Goal: Information Seeking & Learning: Learn about a topic

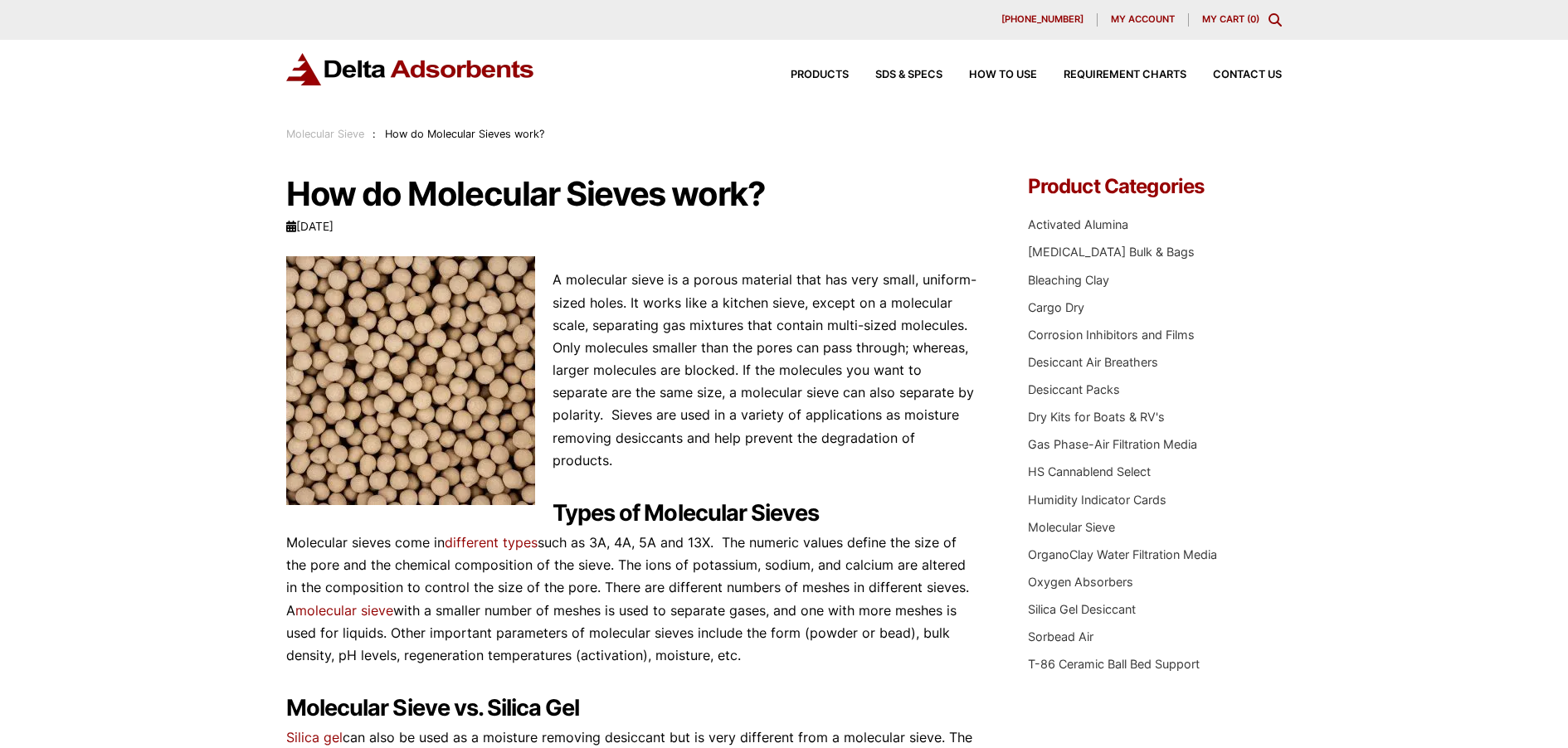
drag, startPoint x: 283, startPoint y: 180, endPoint x: 277, endPoint y: 212, distance: 32.6
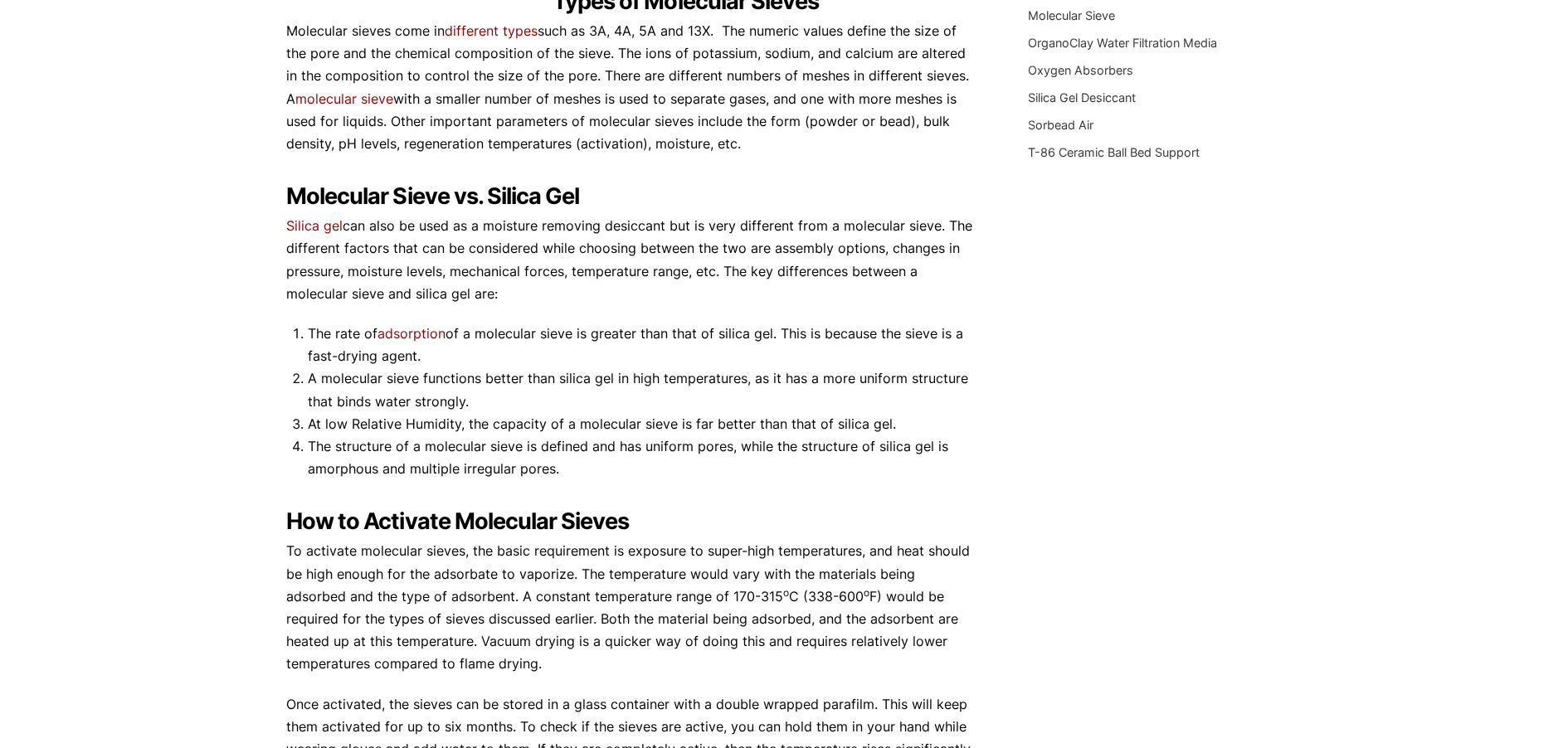
scroll to position [677, 0]
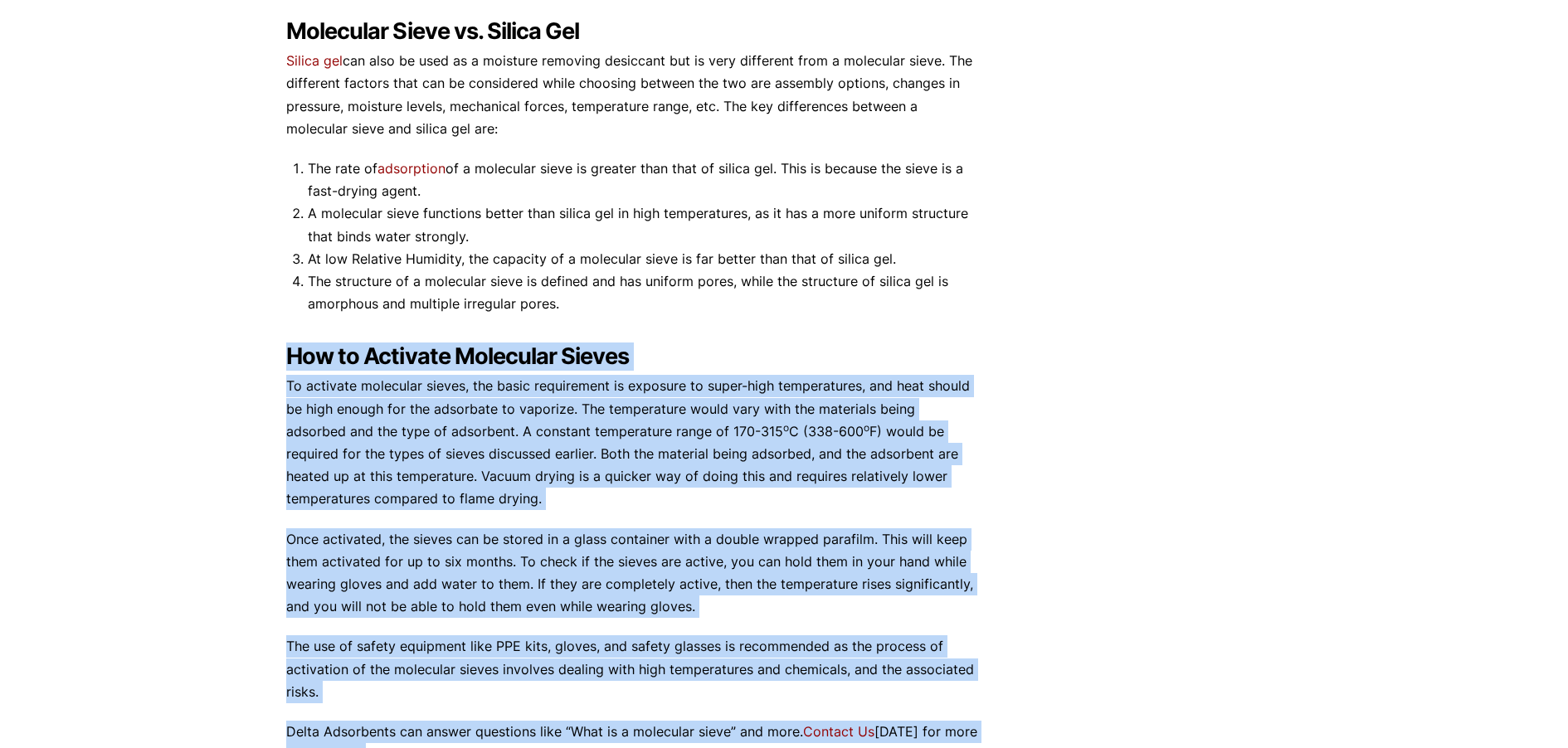
drag, startPoint x: 278, startPoint y: 356, endPoint x: 291, endPoint y: 354, distance: 13.2
click at [291, 354] on div "Our website has detected that you are using an outdated browser that will preve…" at bounding box center [784, 245] width 1568 height 1843
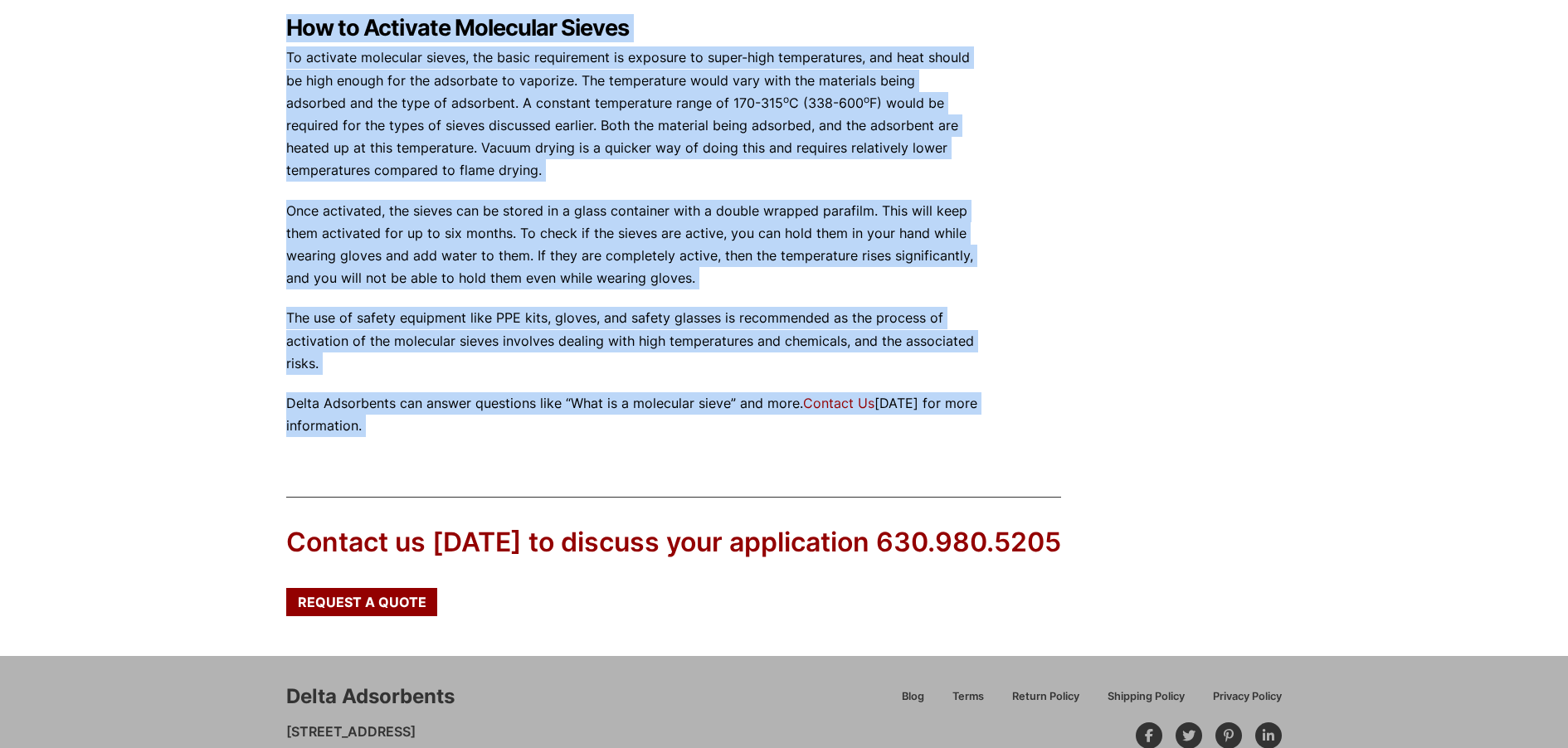
scroll to position [1095, 0]
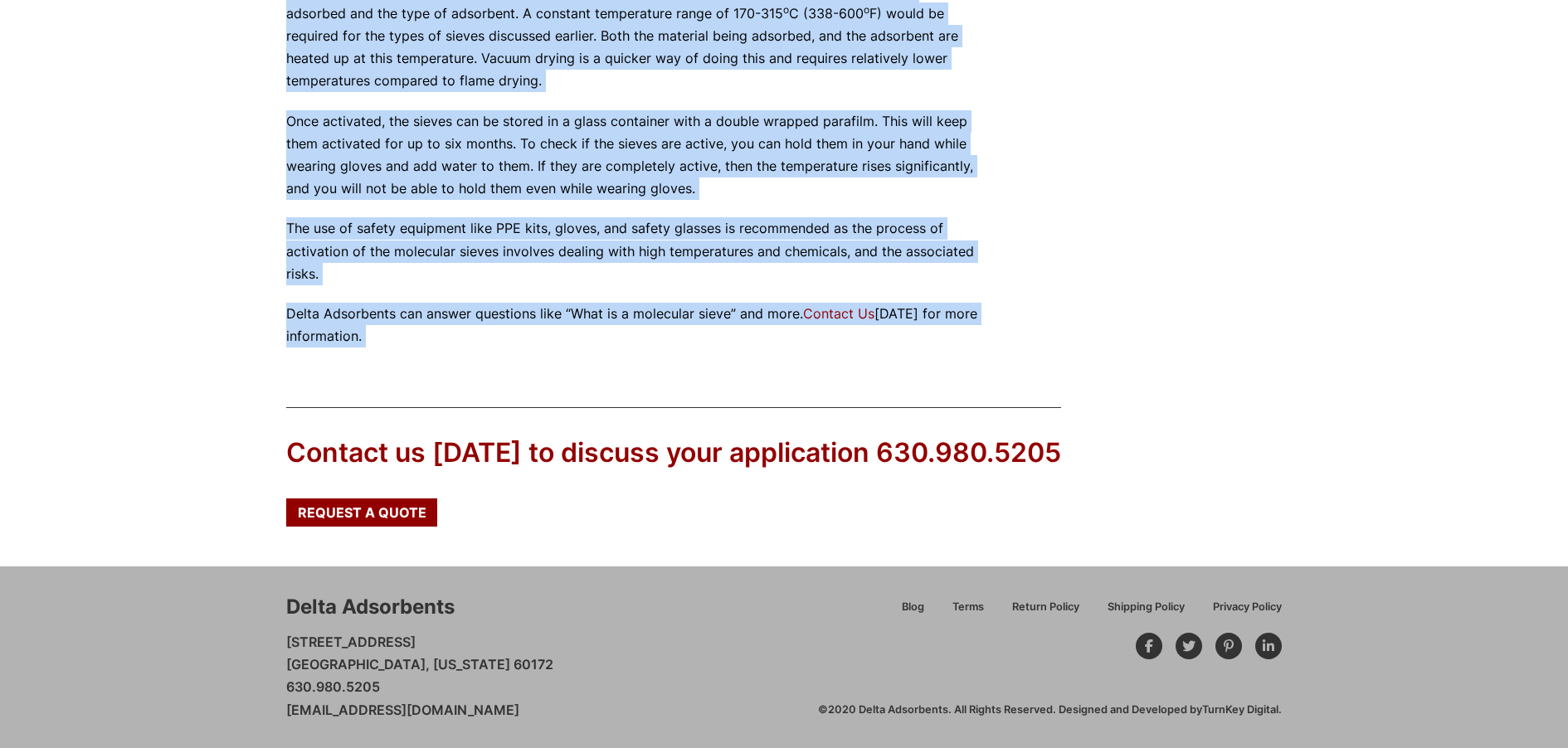
drag, startPoint x: 506, startPoint y: 301, endPoint x: 446, endPoint y: 286, distance: 61.8
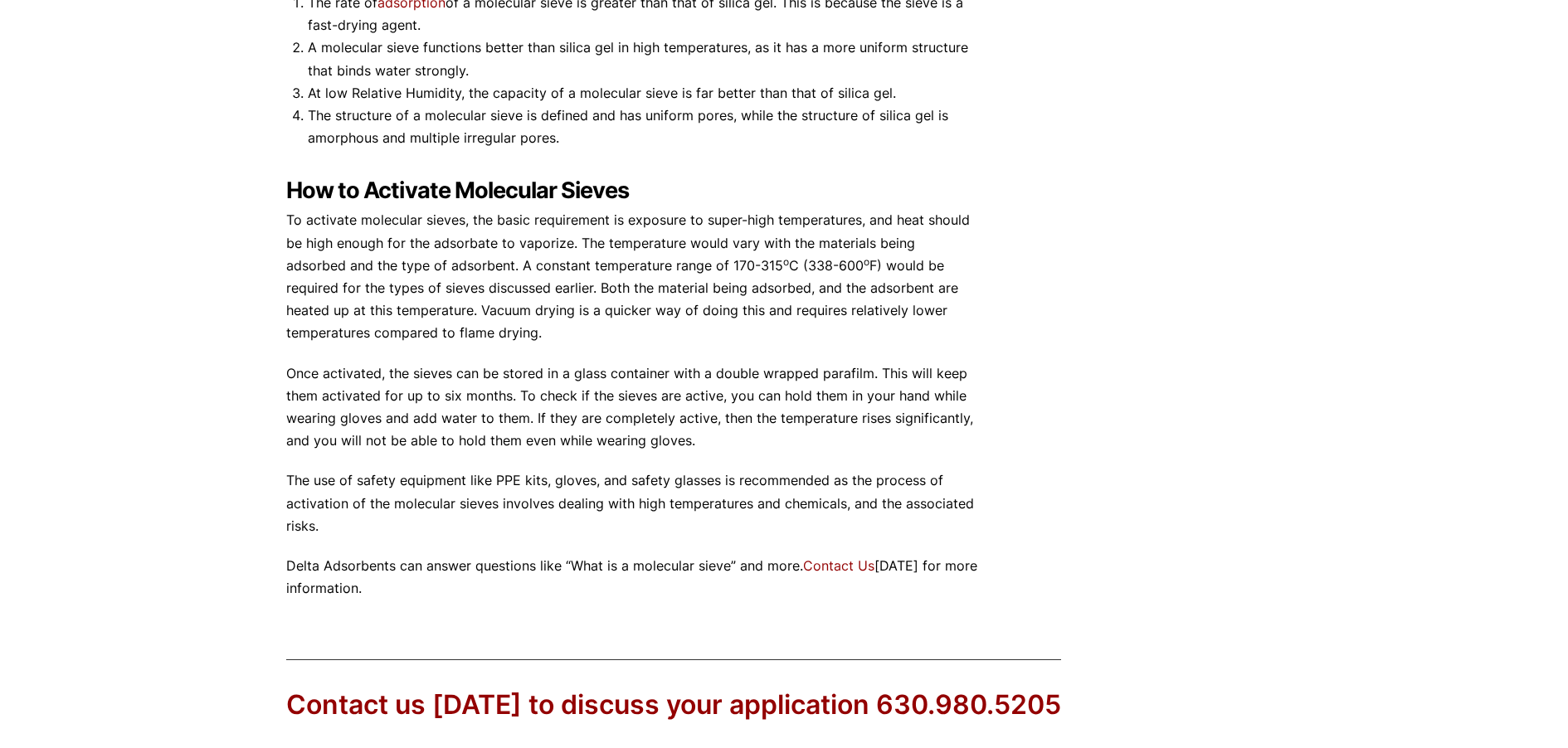
scroll to position [841, 0]
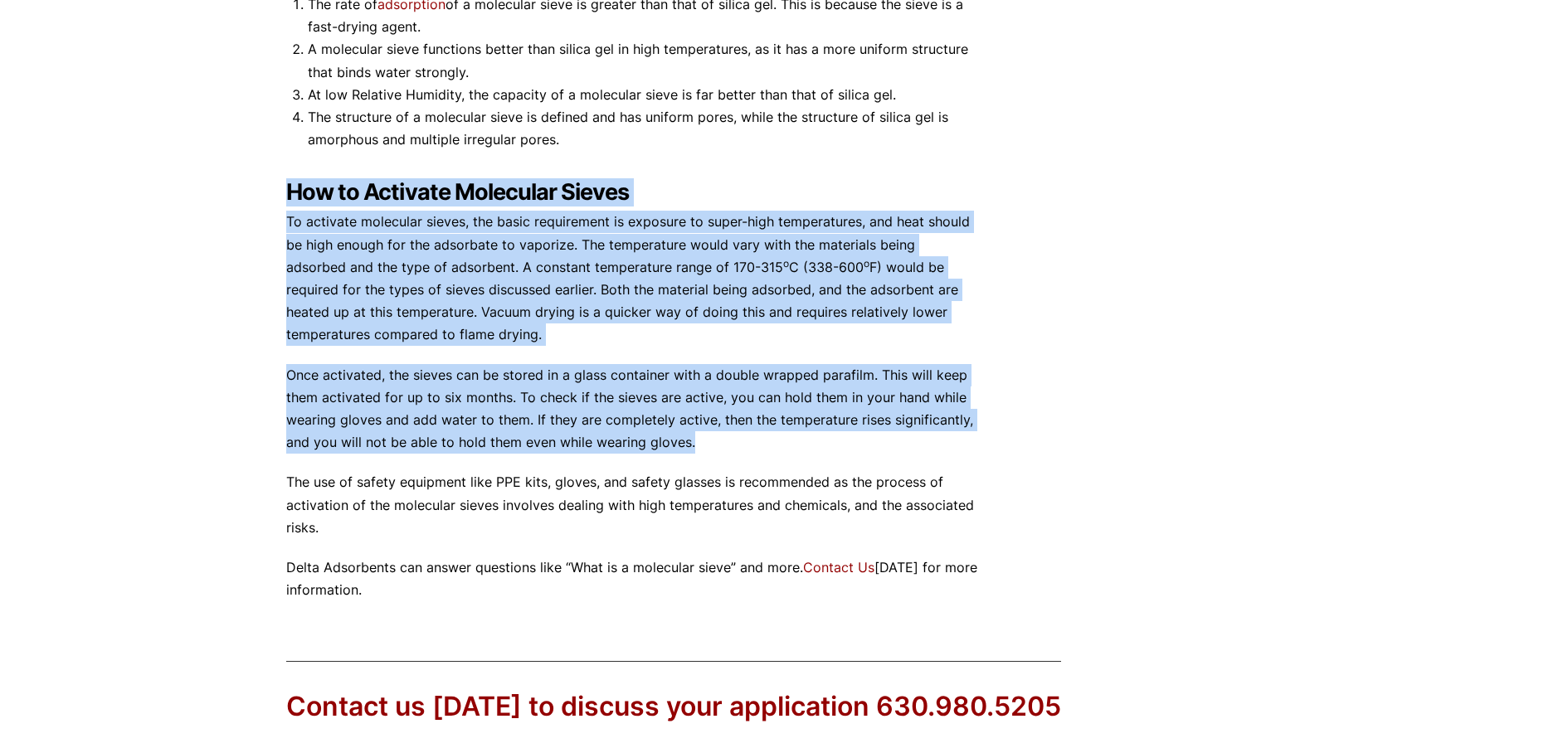
drag, startPoint x: 698, startPoint y: 439, endPoint x: 293, endPoint y: 194, distance: 473.3
click at [293, 194] on div "A molecular sieve is a porous material that has very small, uniform-sized holes…" at bounding box center [632, 5] width 692 height 1191
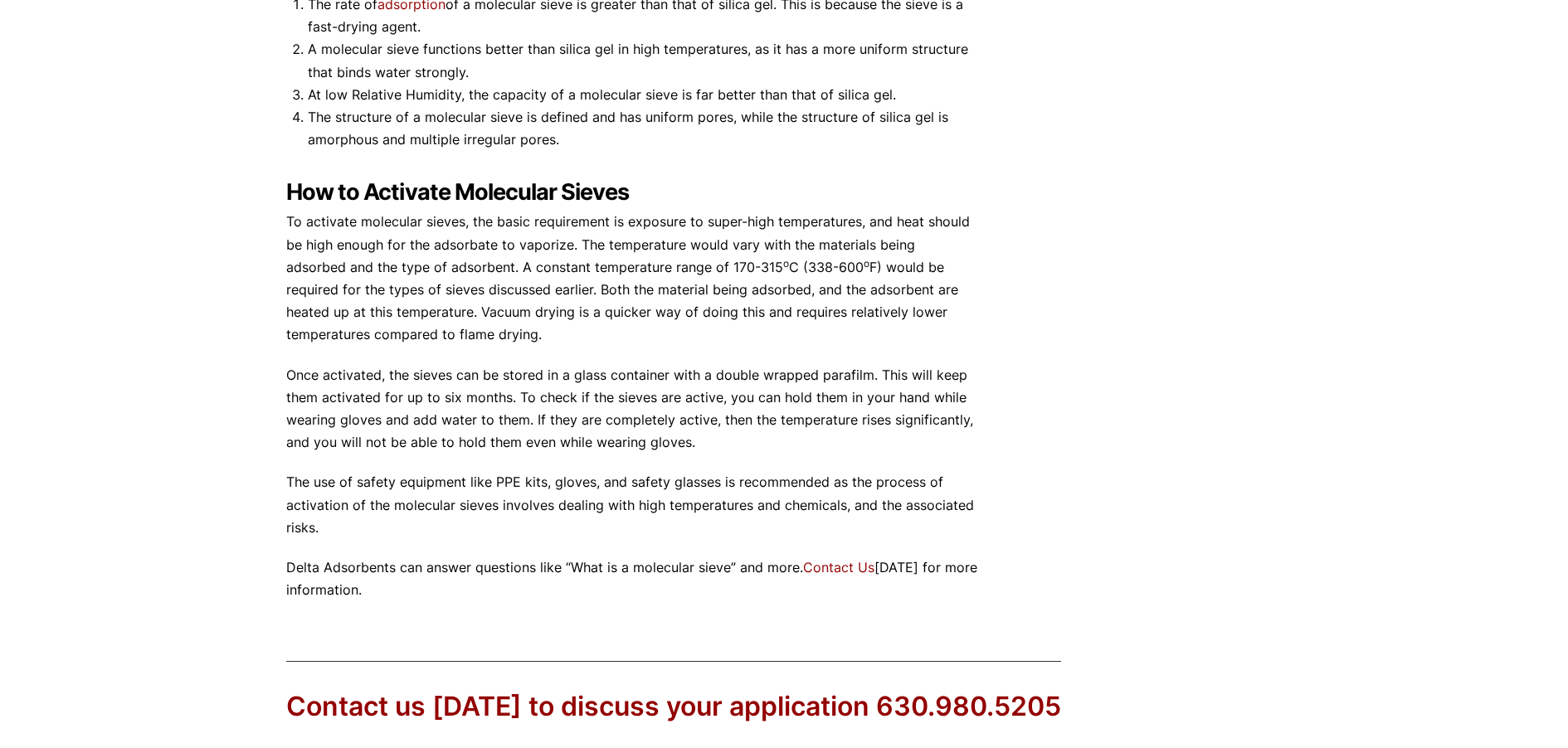
click at [235, 379] on div "Our website has detected that you are using an outdated browser that will preve…" at bounding box center [784, 81] width 1568 height 1843
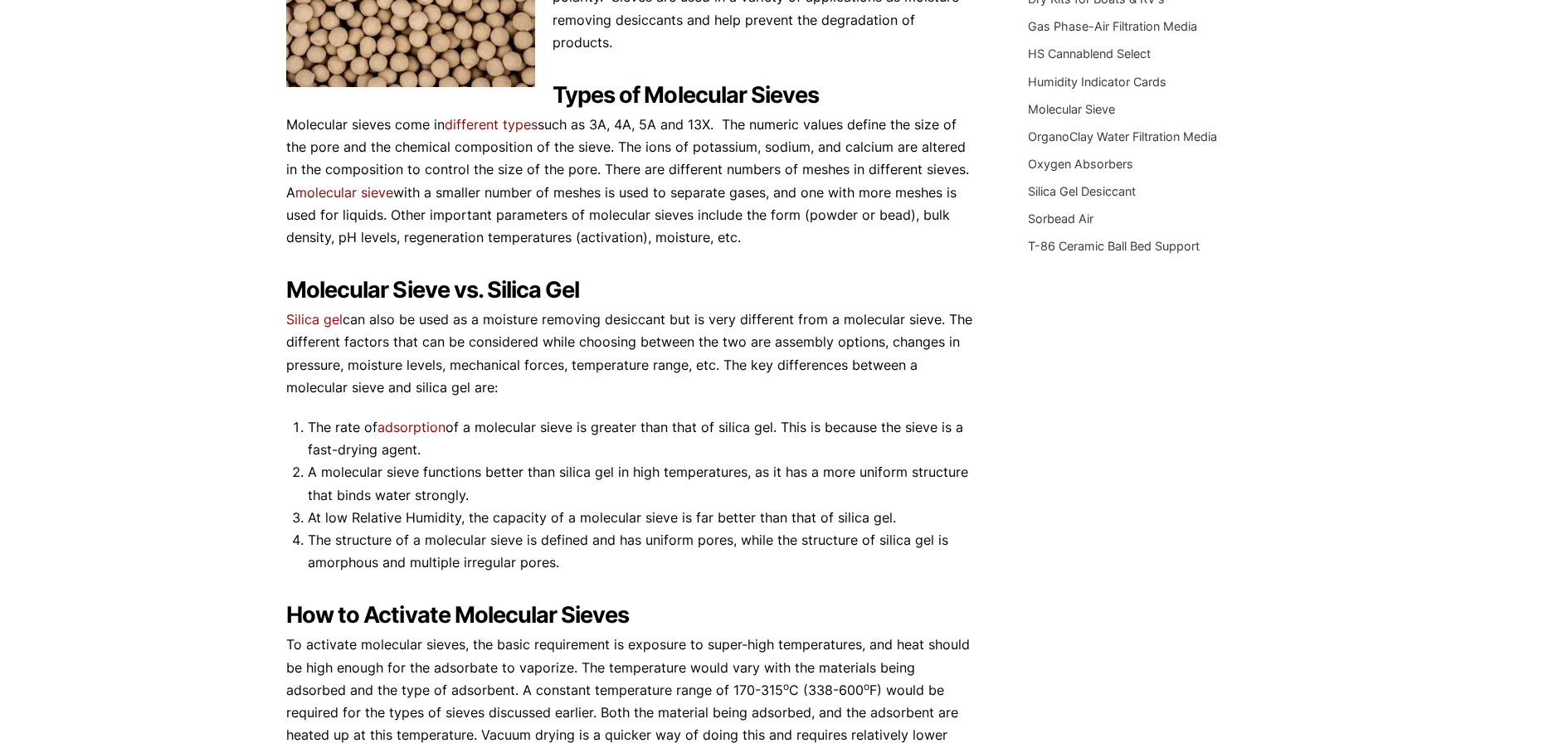
scroll to position [333, 0]
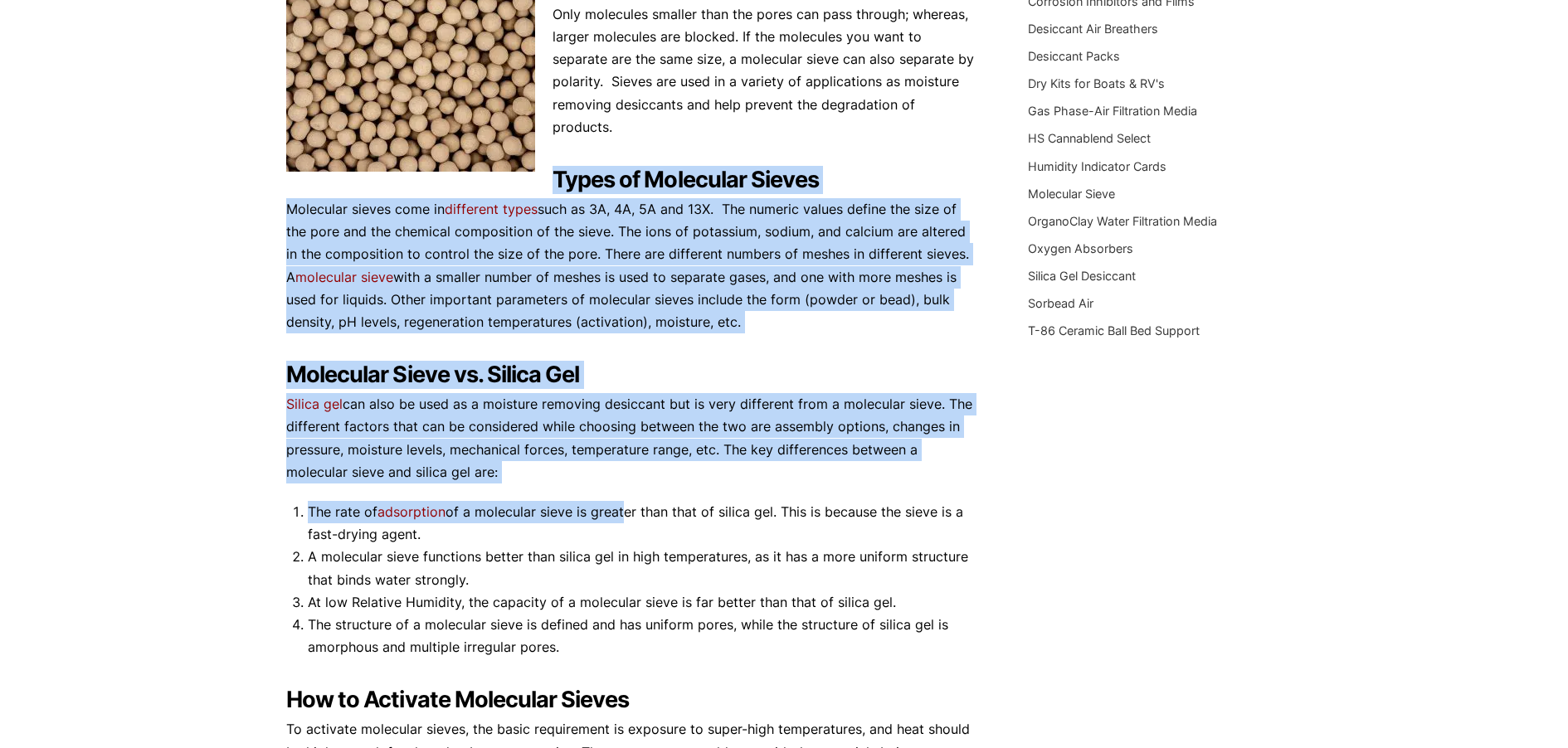
drag, startPoint x: 553, startPoint y: 147, endPoint x: 621, endPoint y: 518, distance: 377.2
click at [621, 518] on div "A molecular sieve is a porous material that has very small, uniform-sized holes…" at bounding box center [632, 513] width 692 height 1191
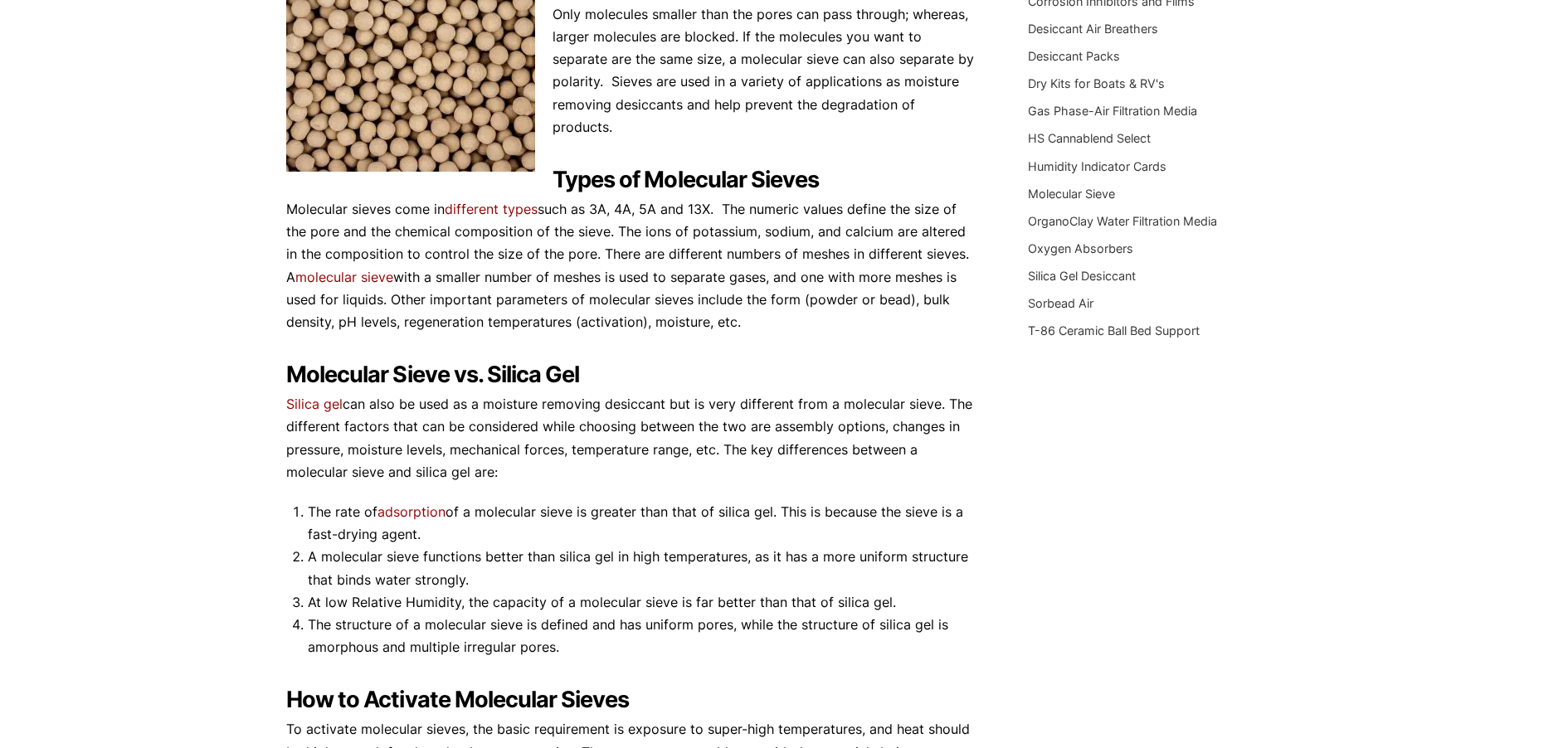
click at [40, 442] on div "Our website has detected that you are using an outdated browser that will preve…" at bounding box center [784, 589] width 1568 height 1843
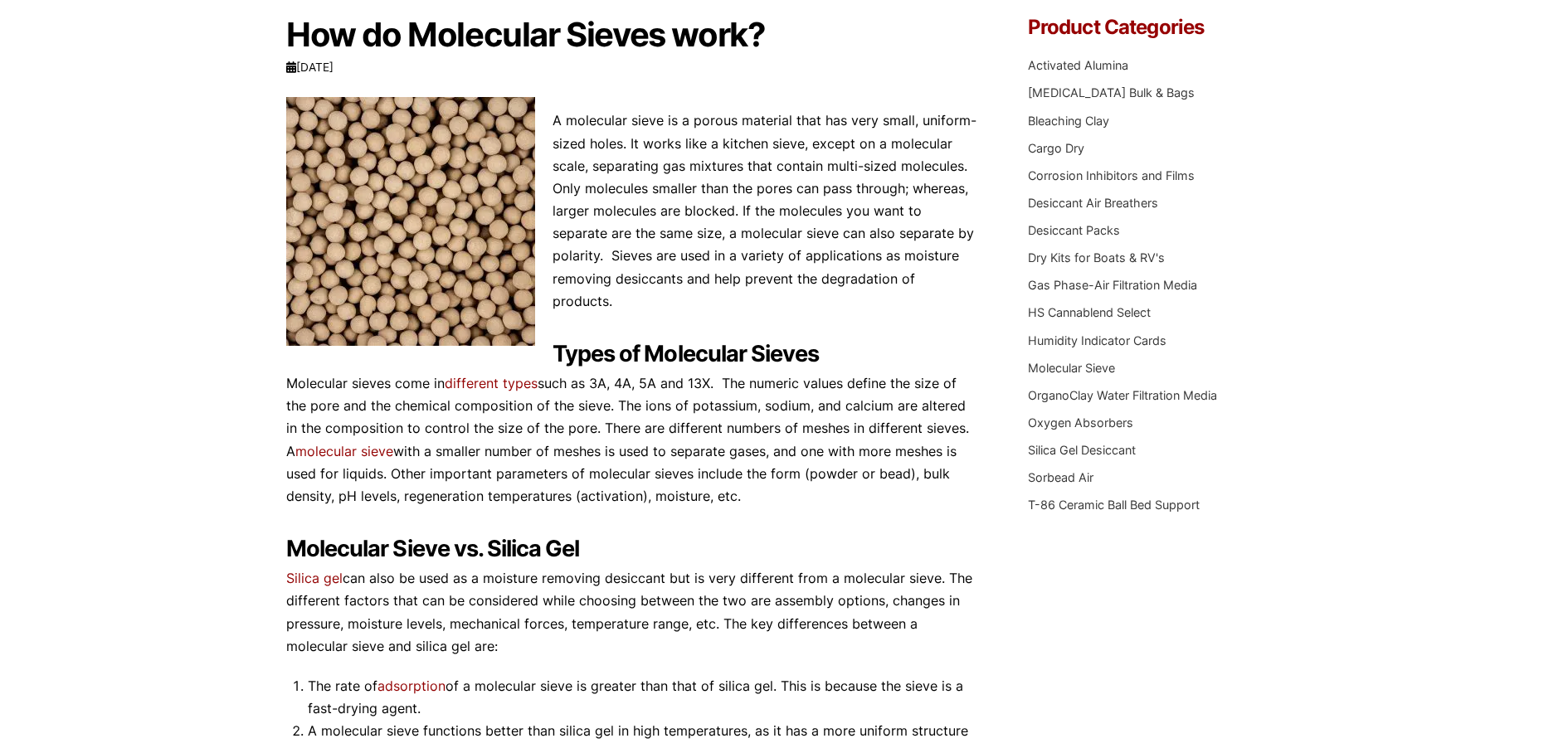
scroll to position [85, 0]
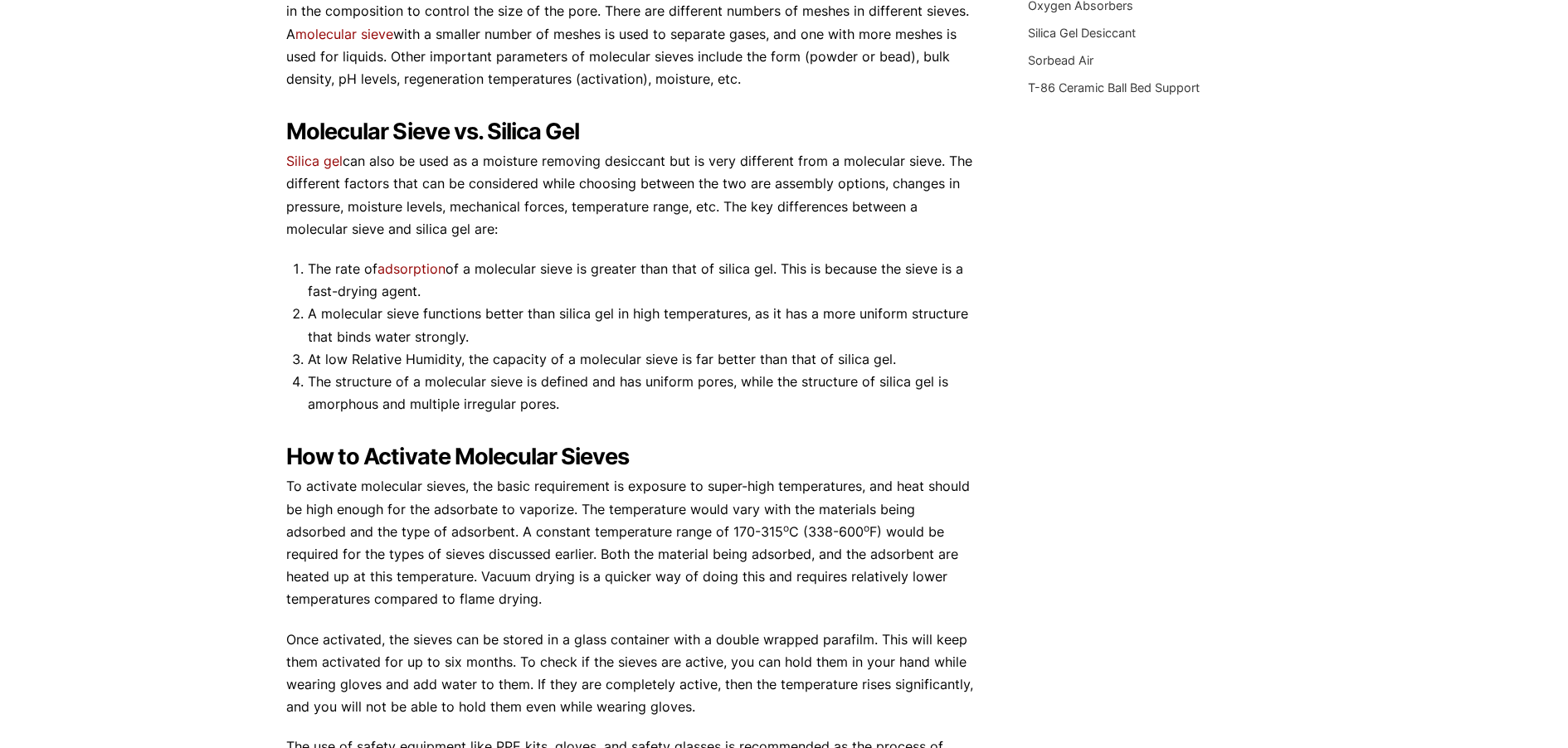
scroll to position [502, 0]
